Goal: Information Seeking & Learning: Find specific fact

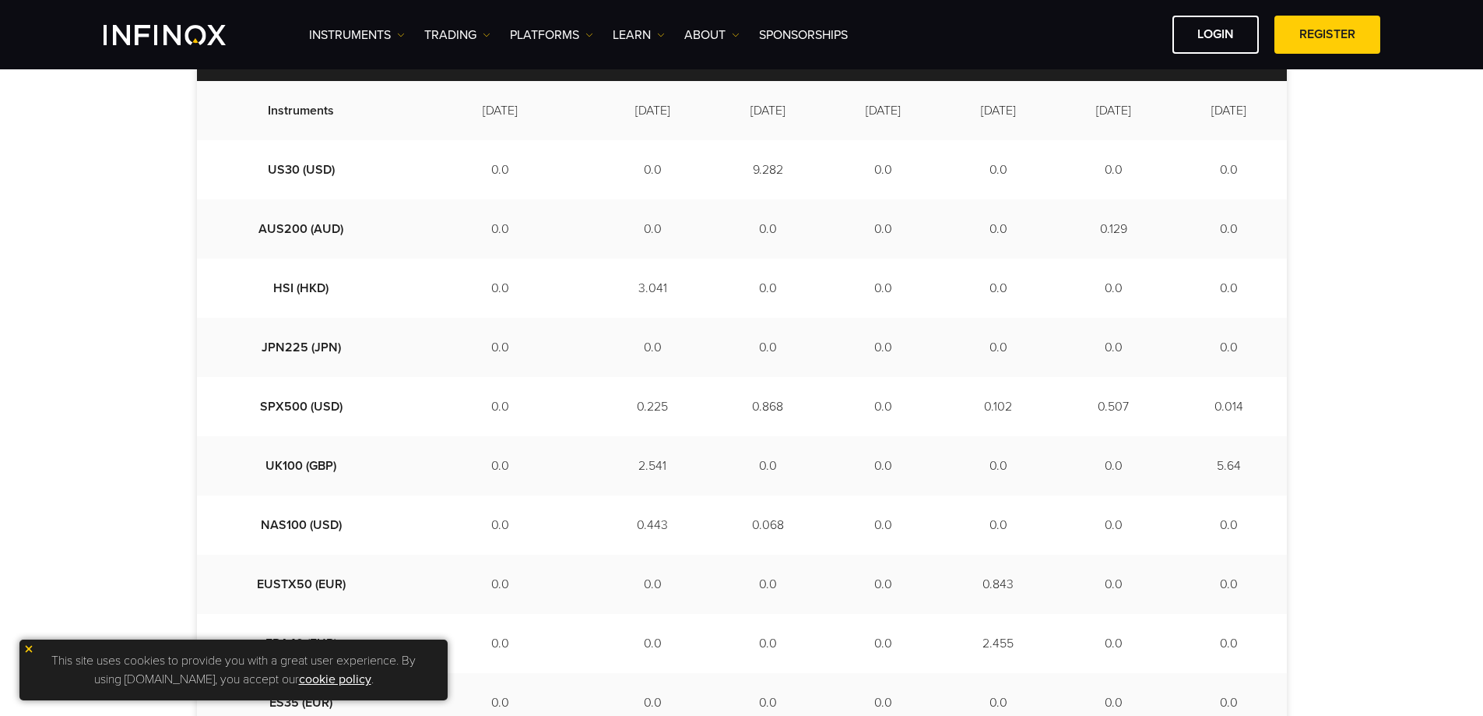
scroll to position [389, 0]
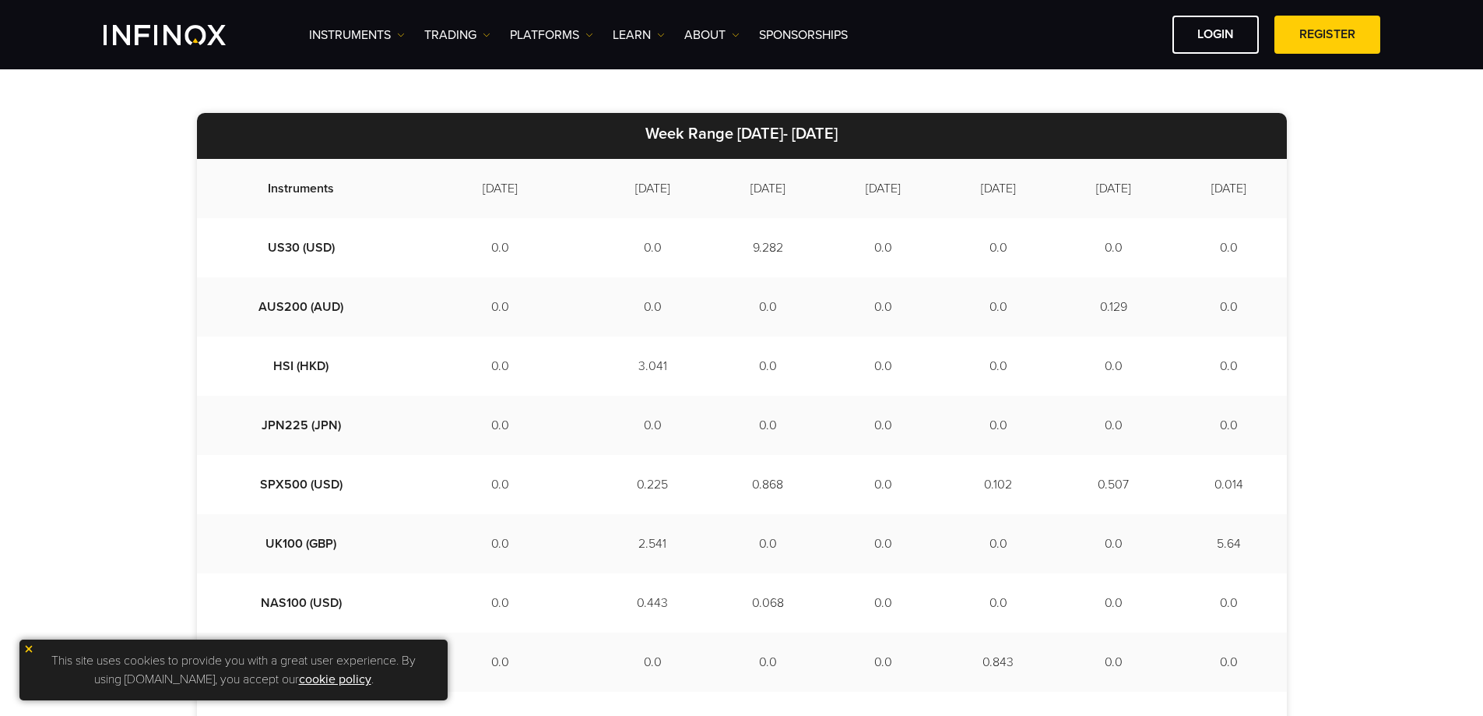
click at [710, 245] on td "9.282" at bounding box center [767, 247] width 115 height 59
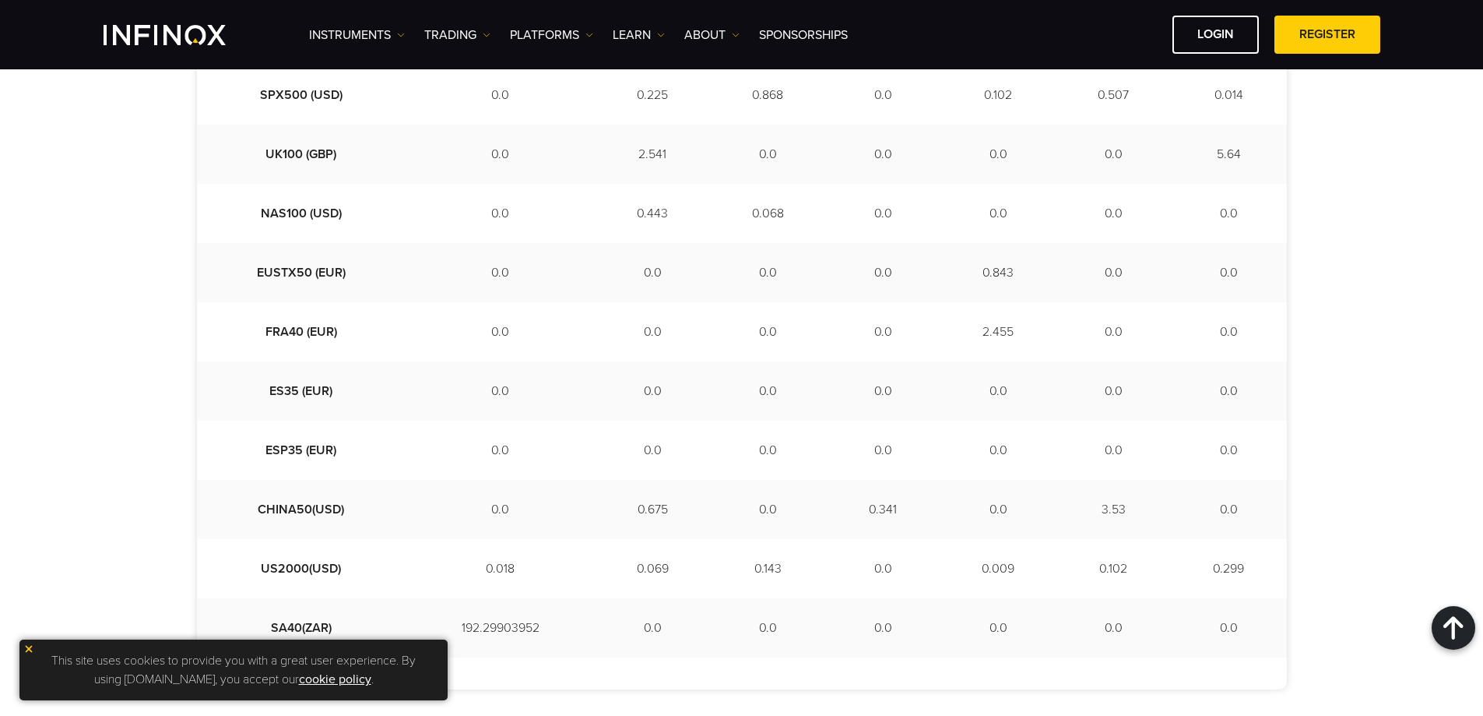
scroll to position [701, 0]
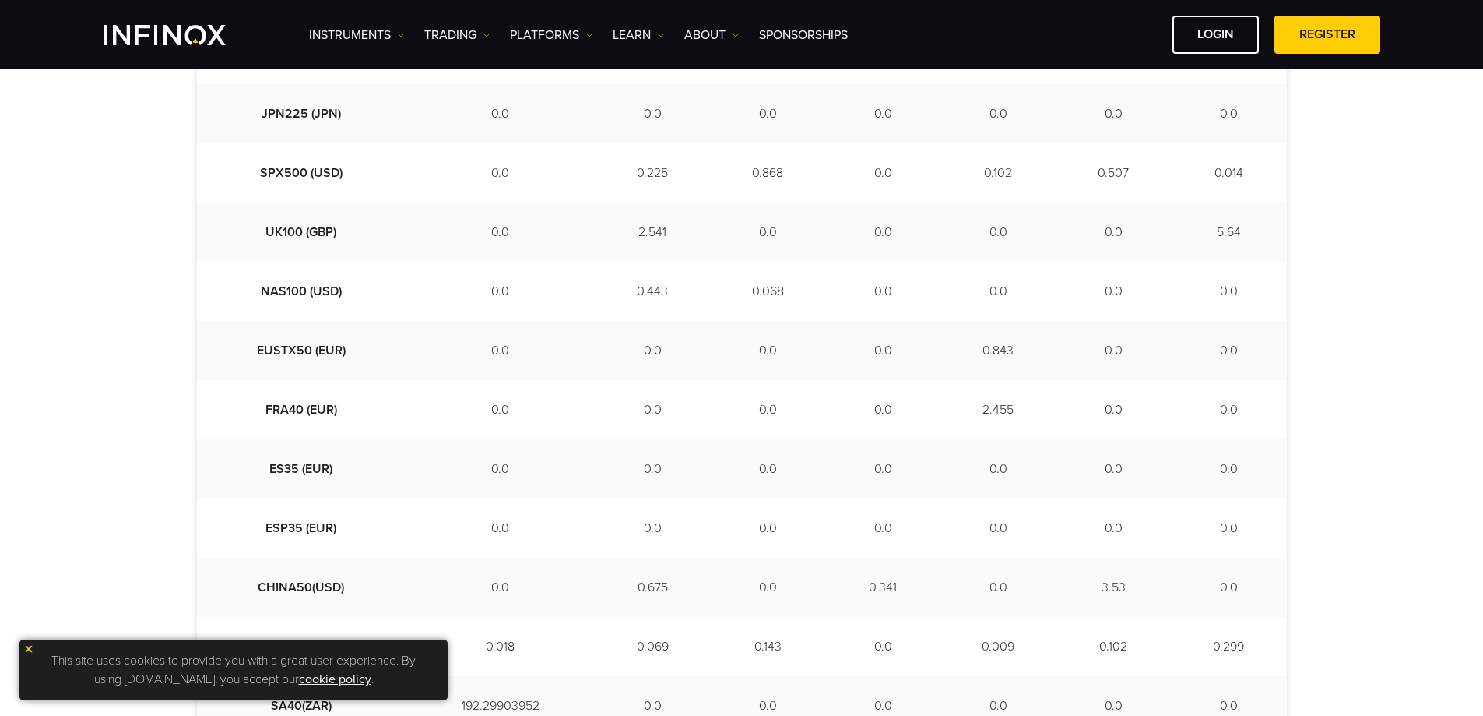
click at [736, 294] on td "0.068" at bounding box center [767, 291] width 115 height 59
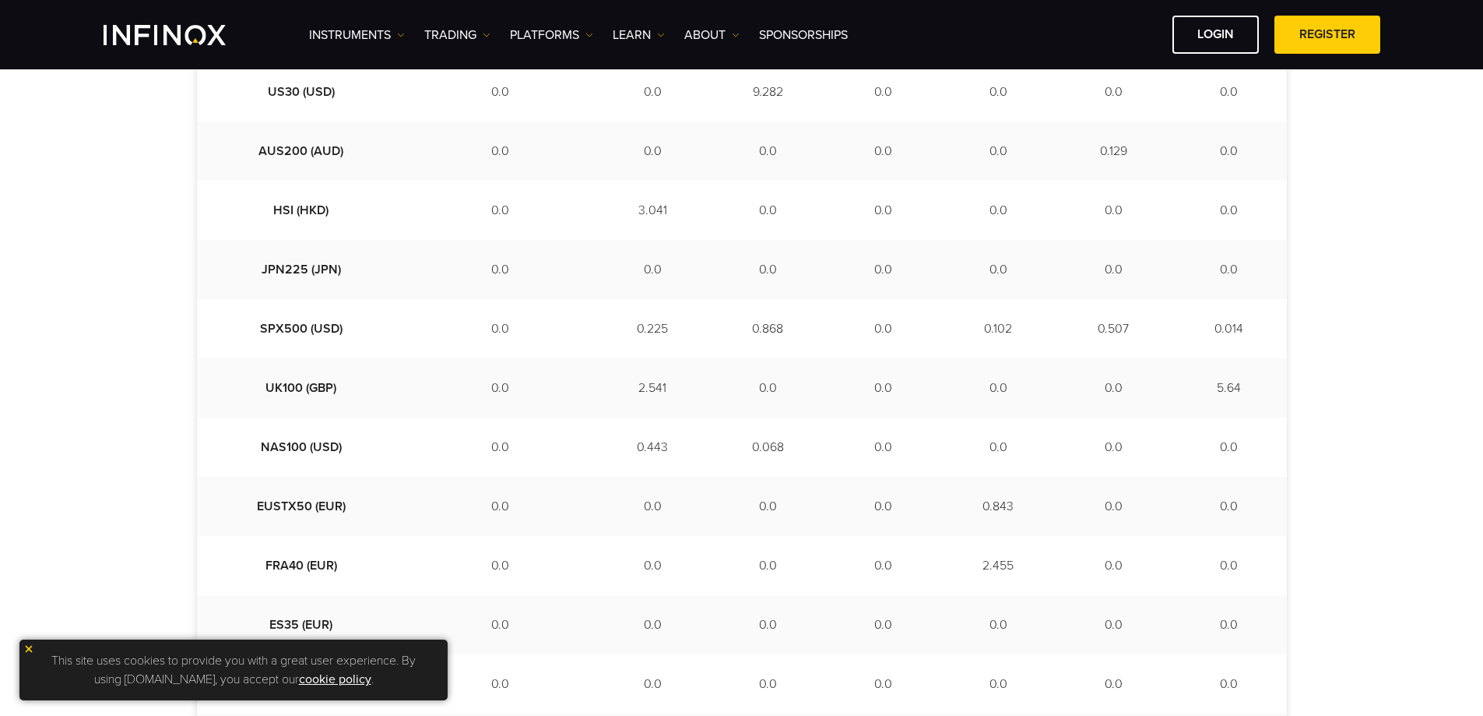
click at [739, 329] on td "0.868" at bounding box center [767, 328] width 115 height 59
click at [745, 329] on td "0.868" at bounding box center [767, 328] width 115 height 59
